Goal: Feedback & Contribution: Contribute content

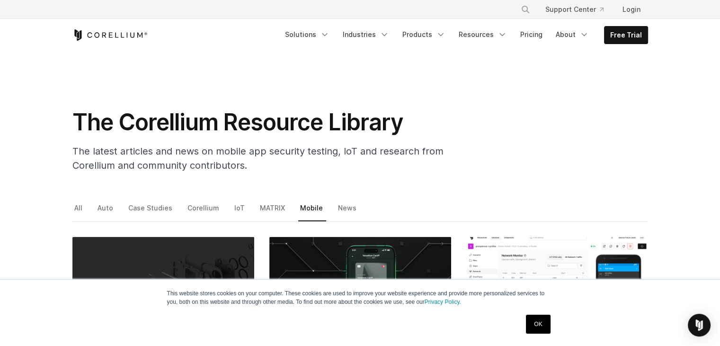
scroll to position [2034, 0]
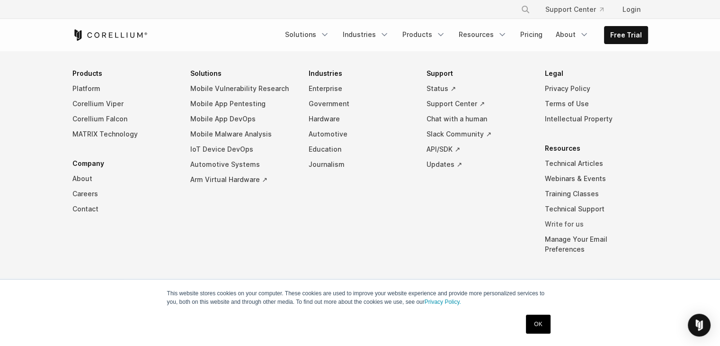
click at [574, 223] on link "Write for us" at bounding box center [596, 223] width 103 height 15
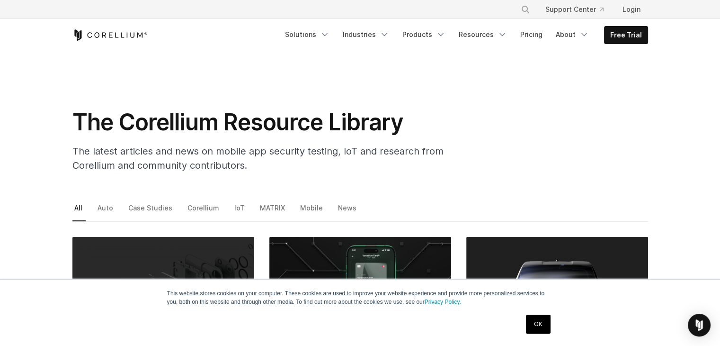
scroll to position [2034, 0]
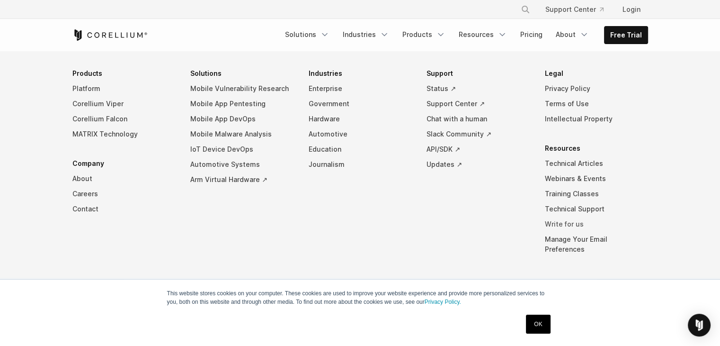
click at [564, 220] on link "Write for us" at bounding box center [596, 223] width 103 height 15
